Goal: Information Seeking & Learning: Check status

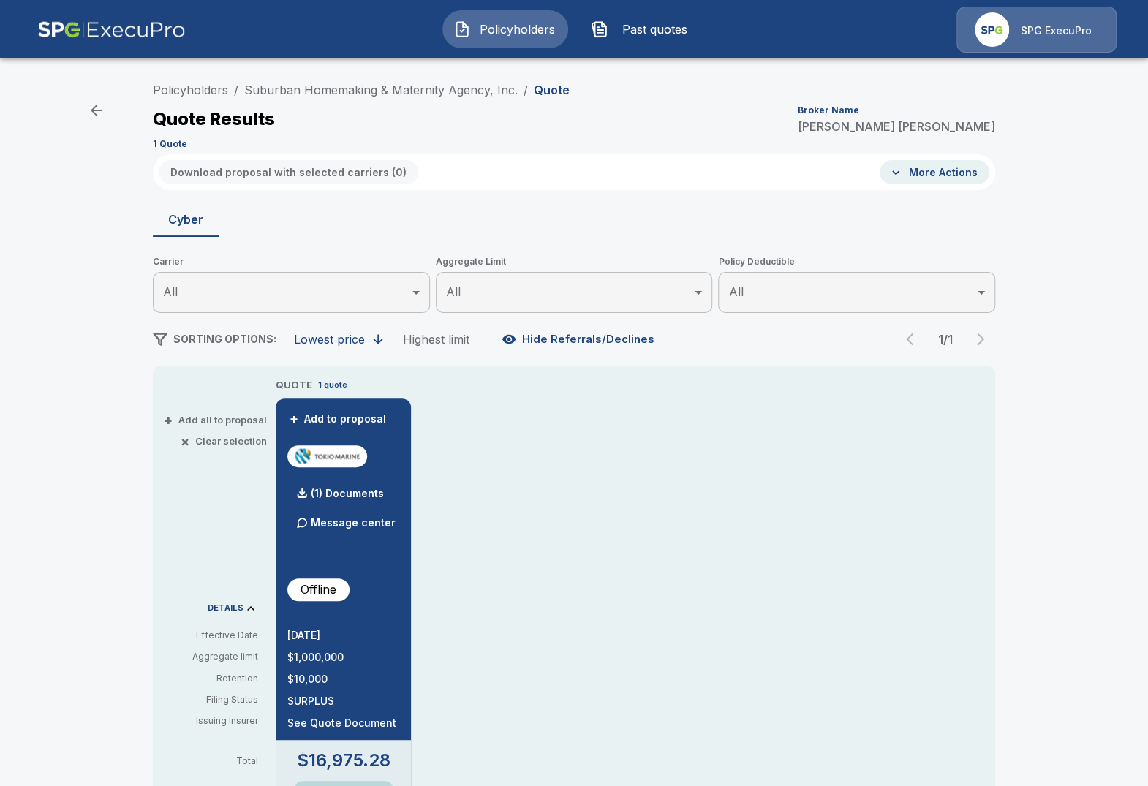
click at [362, 80] on div "Policyholders / Suburban Homemaking & Maternity Agency, Inc. / Quote Quote Resu…" at bounding box center [574, 114] width 842 height 79
click at [363, 93] on link "Suburban Homemaking & Maternity Agency, Inc." at bounding box center [380, 90] width 273 height 15
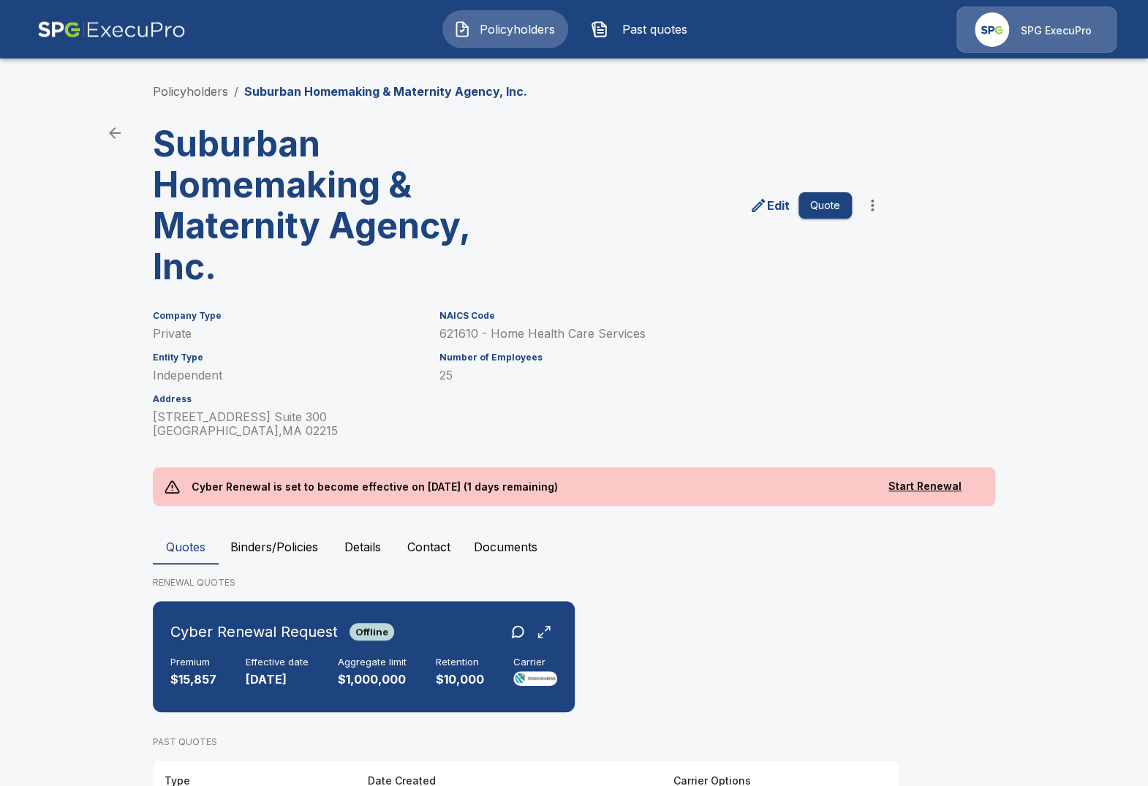
click at [43, 395] on main "Policyholders / Suburban Homemaking & Maternity Agency, Inc. Suburban Homemakin…" at bounding box center [574, 685] width 1148 height 1371
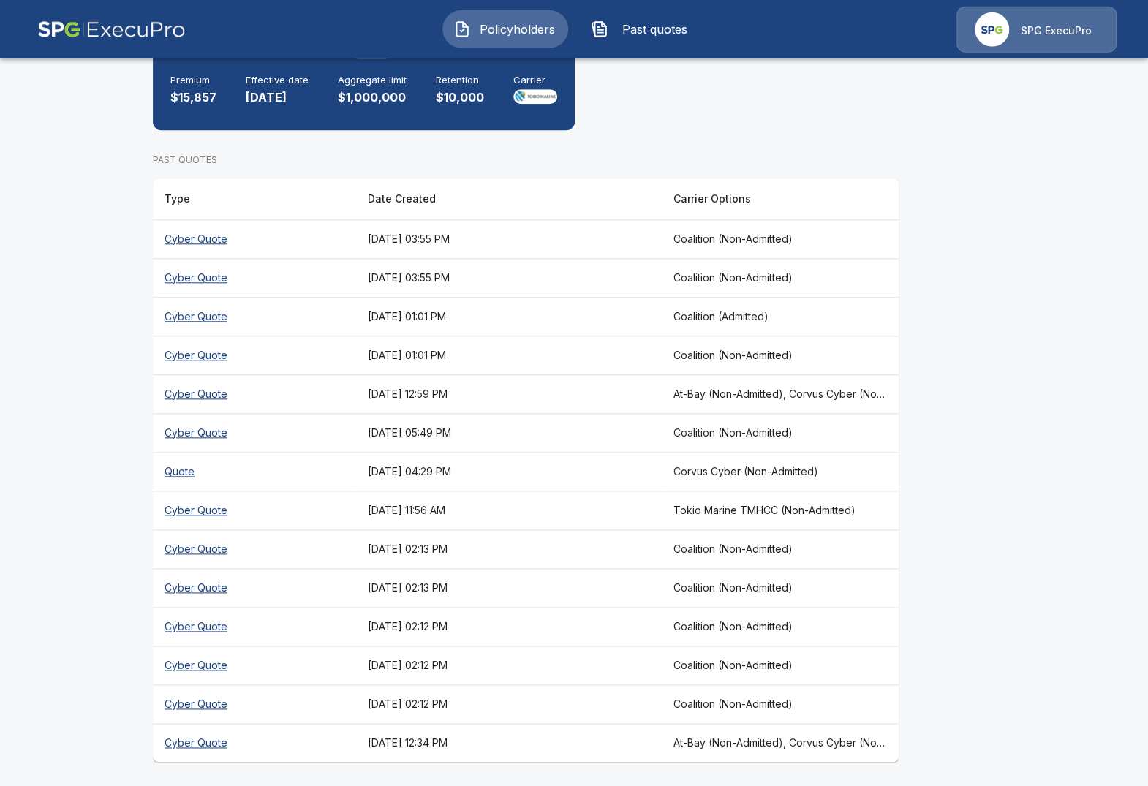
scroll to position [583, 0]
click at [128, 519] on main "Policyholders / Suburban Homemaking & Maternity Agency, Inc. Suburban Homemakin…" at bounding box center [574, 102] width 1148 height 1371
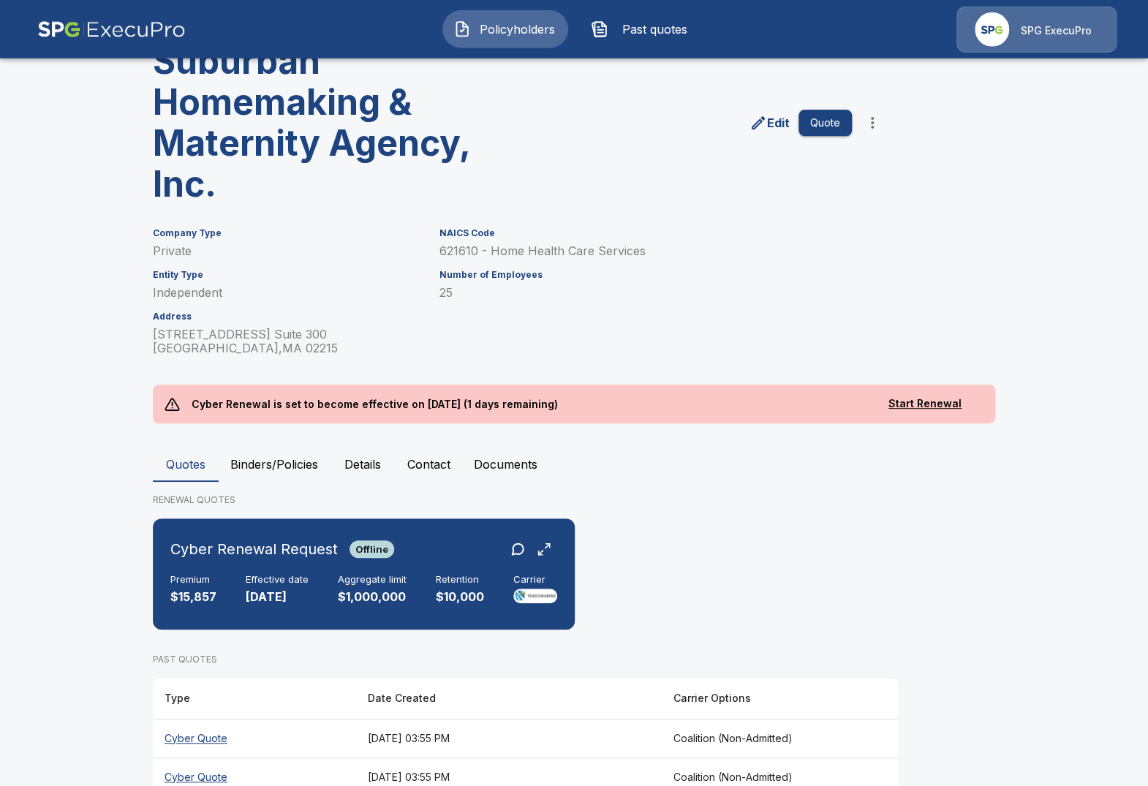
scroll to position [77, 0]
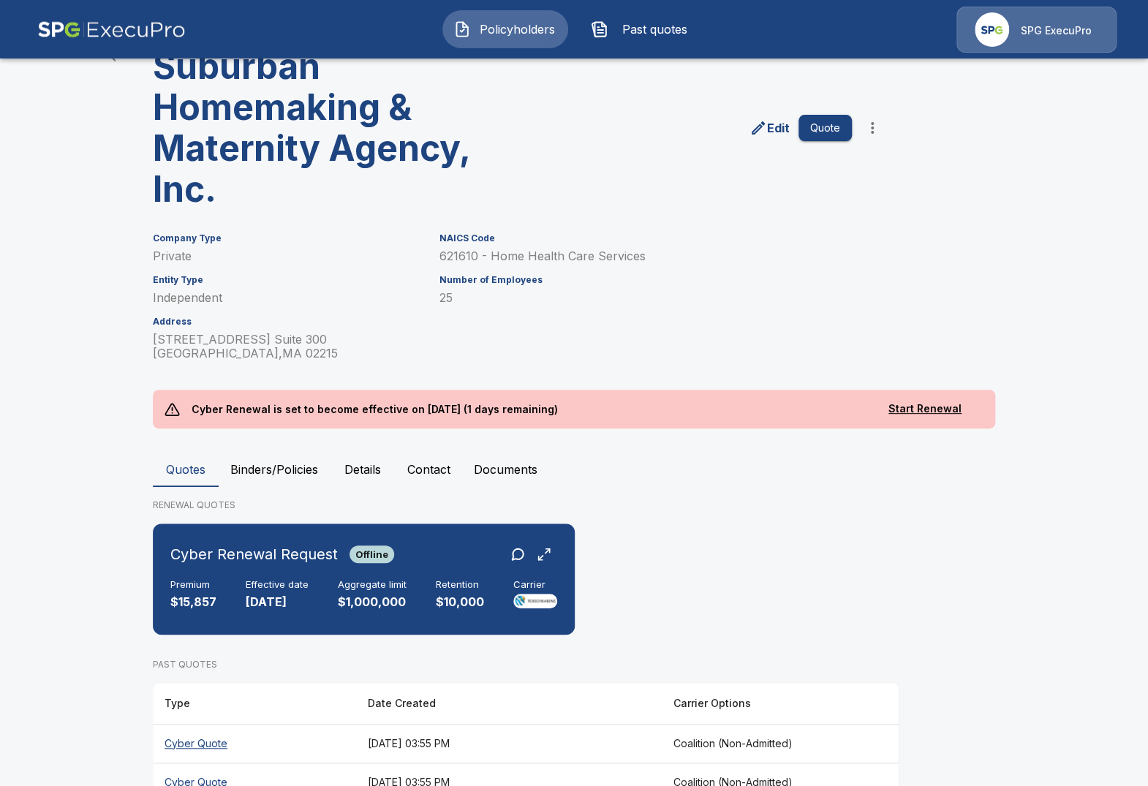
click at [89, 545] on main "Policyholders / Suburban Homemaking & Maternity Agency, Inc. Suburban Homemakin…" at bounding box center [574, 608] width 1148 height 1371
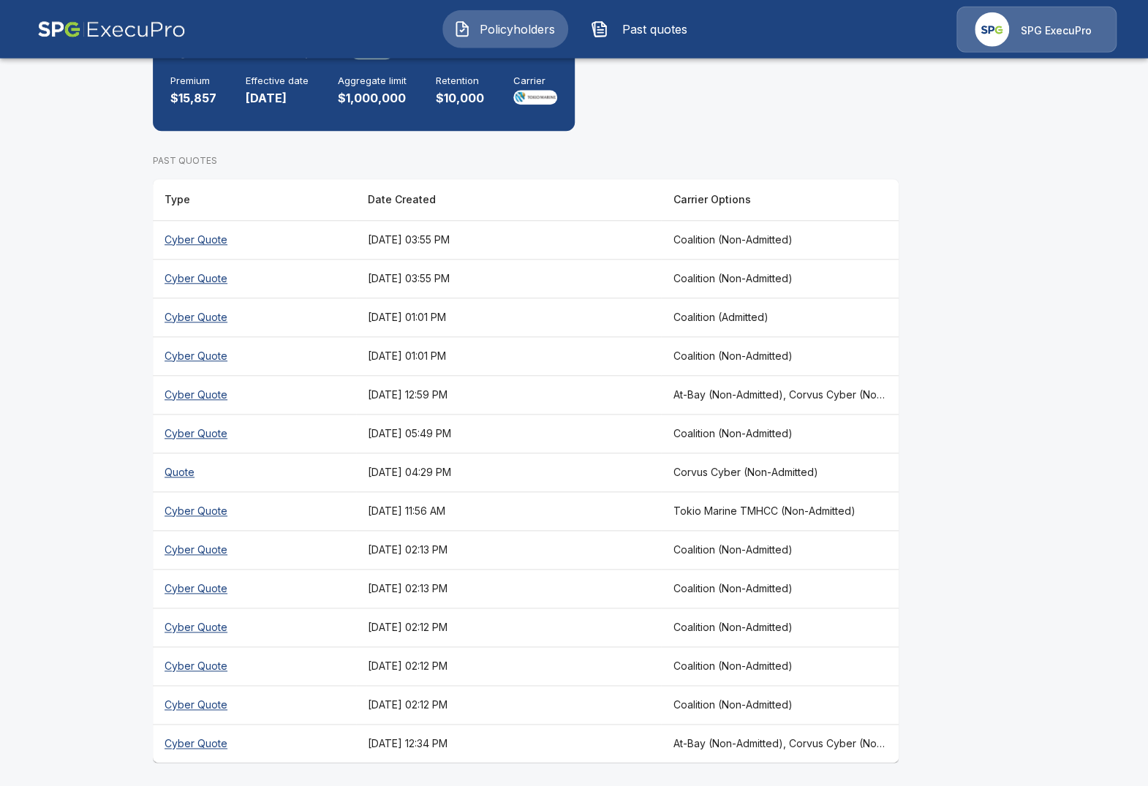
scroll to position [583, 0]
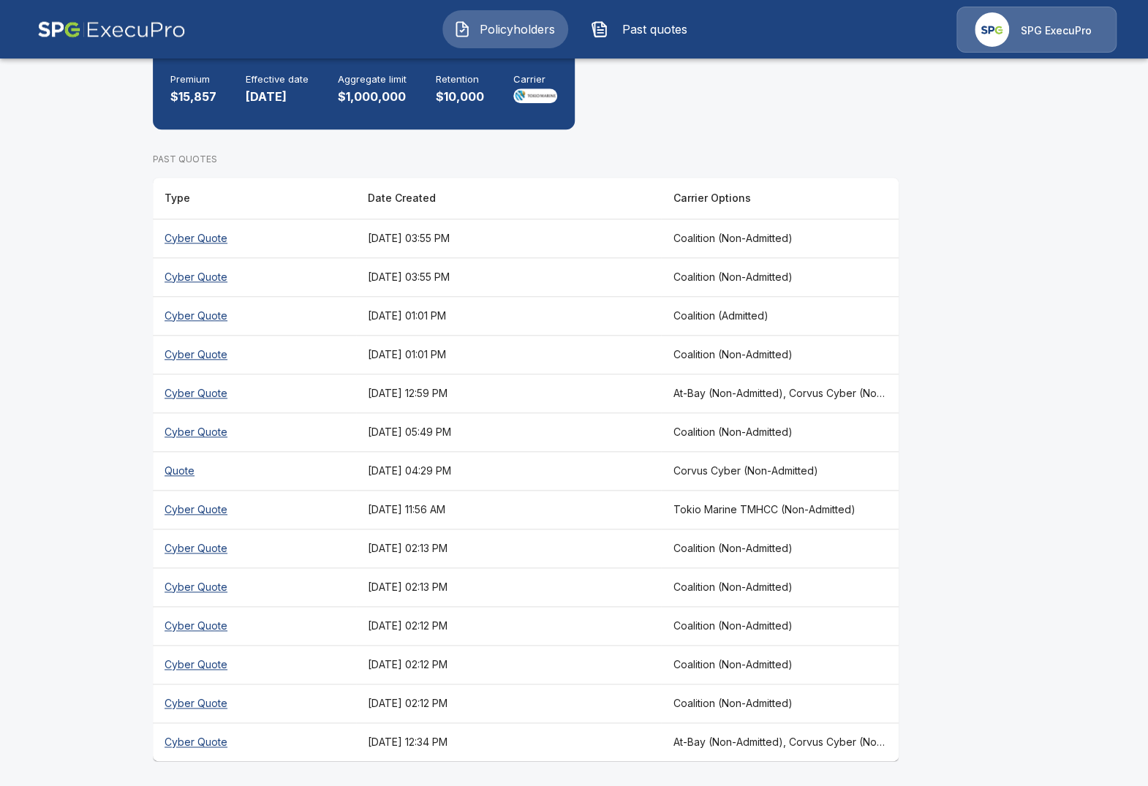
click at [94, 467] on main "Policyholders / Suburban Homemaking & Maternity Agency, Inc. Suburban Homemakin…" at bounding box center [574, 102] width 1148 height 1371
click at [779, 736] on th "At-Bay (Non-Admitted), Corvus Cyber (Non-Admitted), Beazley, Elpha (Non-Admitte…" at bounding box center [780, 741] width 238 height 39
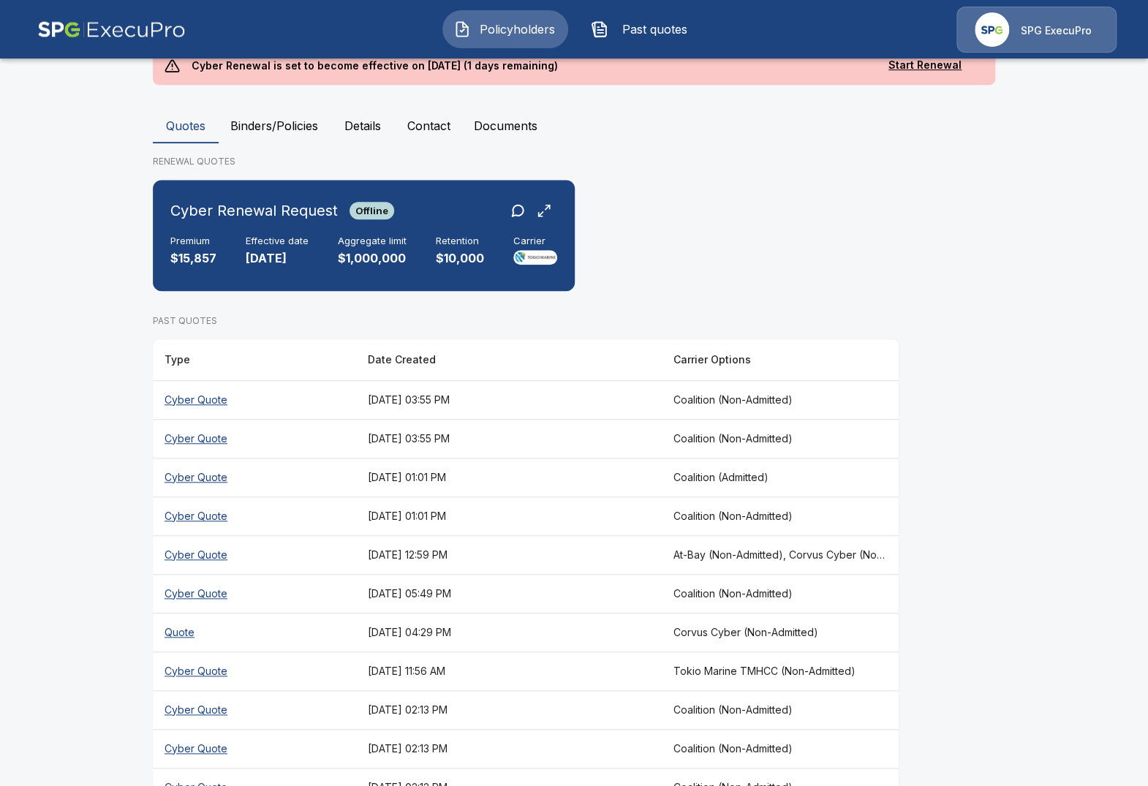
click at [69, 507] on main "Policyholders / Suburban Homemaking & Maternity Agency, Inc. Suburban Homemakin…" at bounding box center [574, 264] width 1148 height 1371
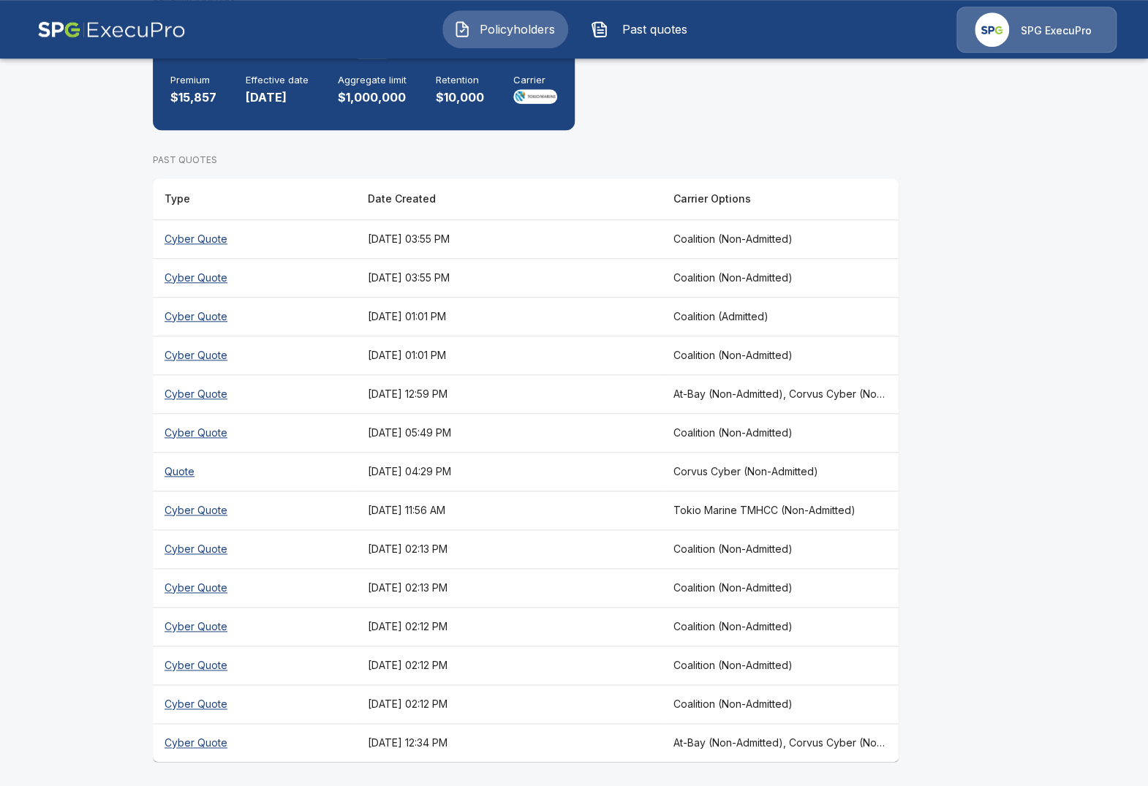
scroll to position [583, 0]
click at [77, 597] on main "Policyholders / Suburban Homemaking & Maternity Agency, Inc. Suburban Homemakin…" at bounding box center [574, 102] width 1148 height 1371
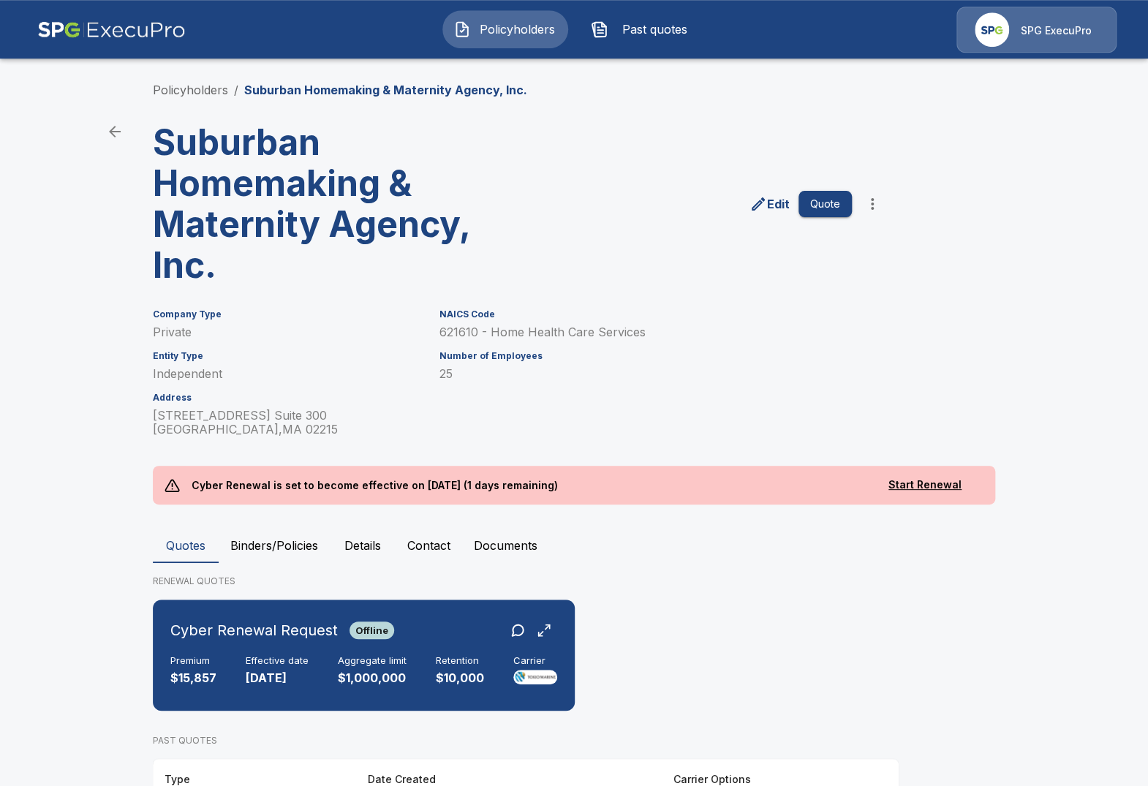
scroll to position [0, 0]
